Goal: Check status

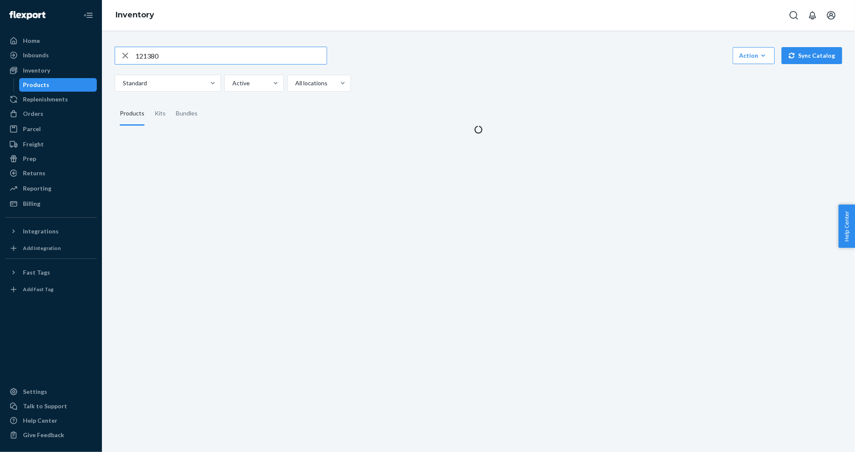
type input "121380"
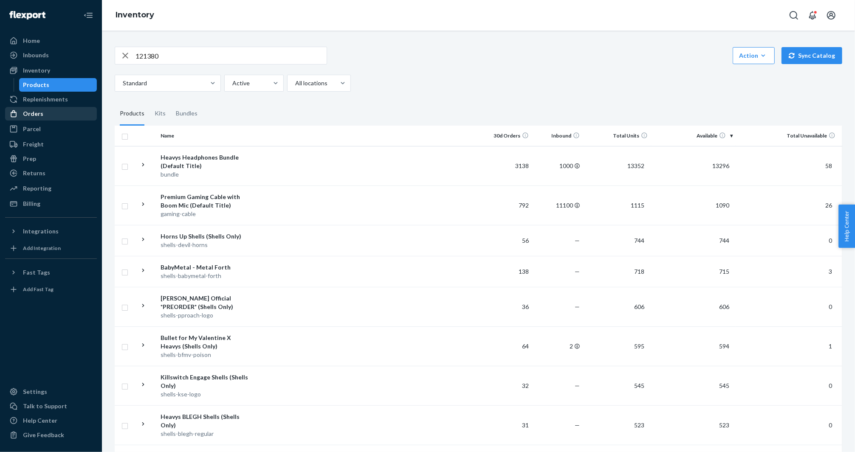
click at [50, 112] on div "Orders" at bounding box center [51, 114] width 90 height 12
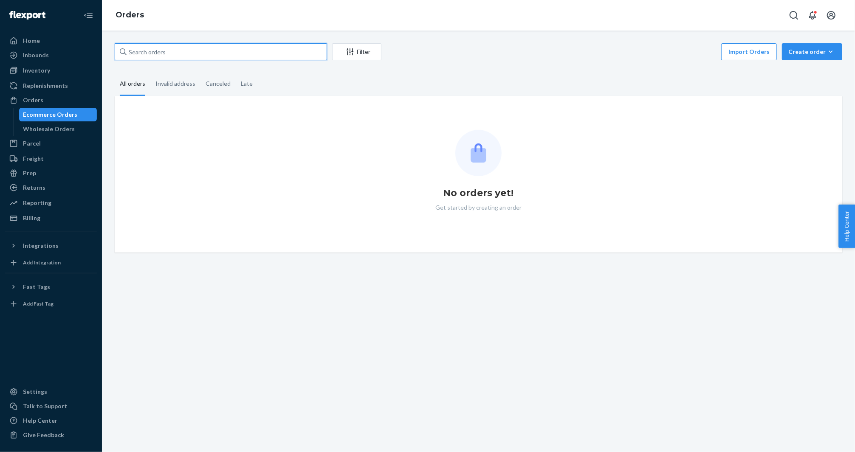
click at [268, 59] on input "text" at bounding box center [221, 51] width 212 height 17
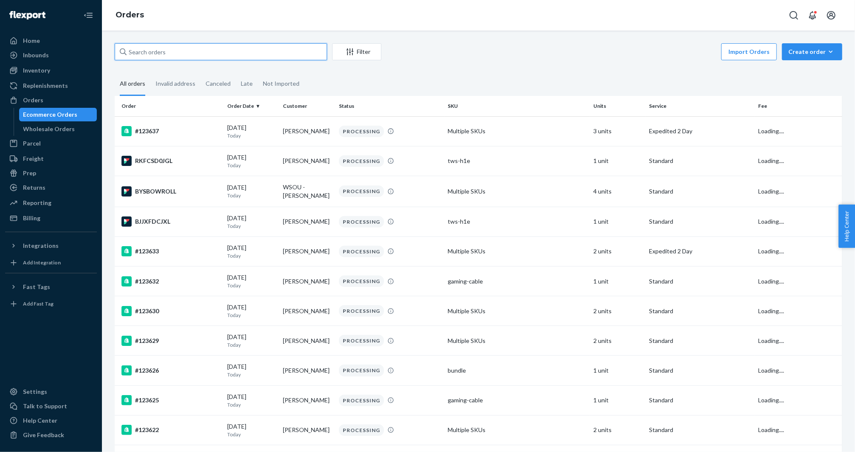
paste input "121380"
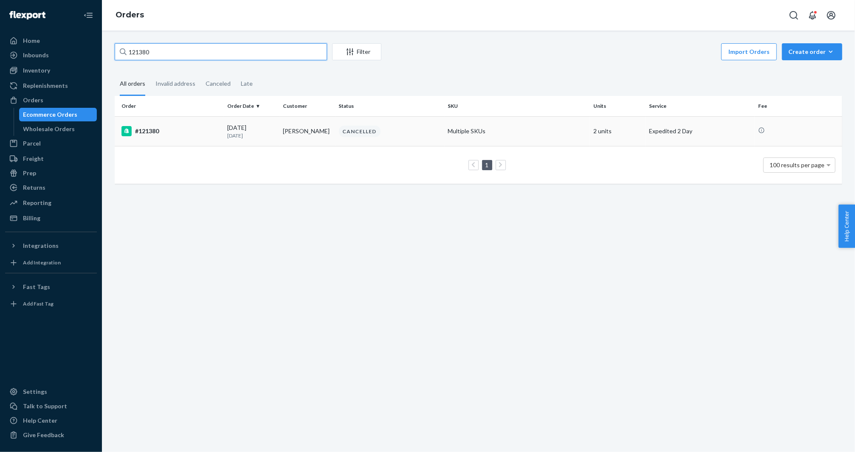
type input "121380"
click at [547, 130] on td "Multiple SKUs" at bounding box center [518, 131] width 146 height 30
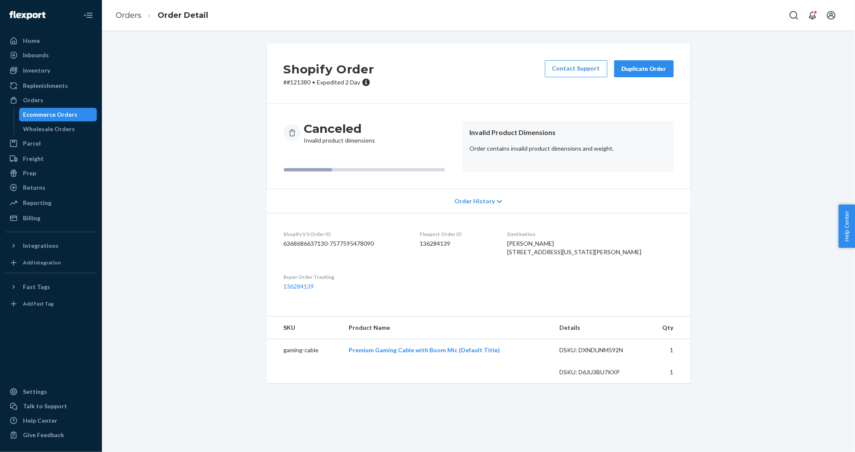
click at [309, 243] on dd "6368686637130-7577595478090" at bounding box center [345, 244] width 122 height 8
click at [312, 290] on link "136284139" at bounding box center [299, 286] width 31 height 7
